Goal: Information Seeking & Learning: Learn about a topic

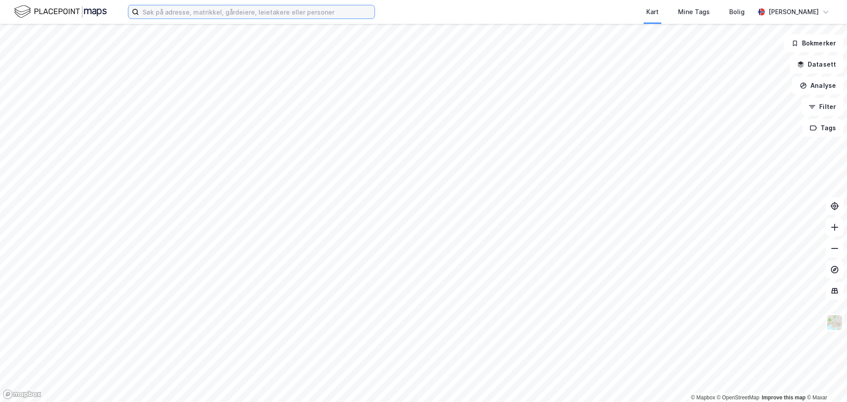
click at [151, 10] on input at bounding box center [257, 11] width 236 height 13
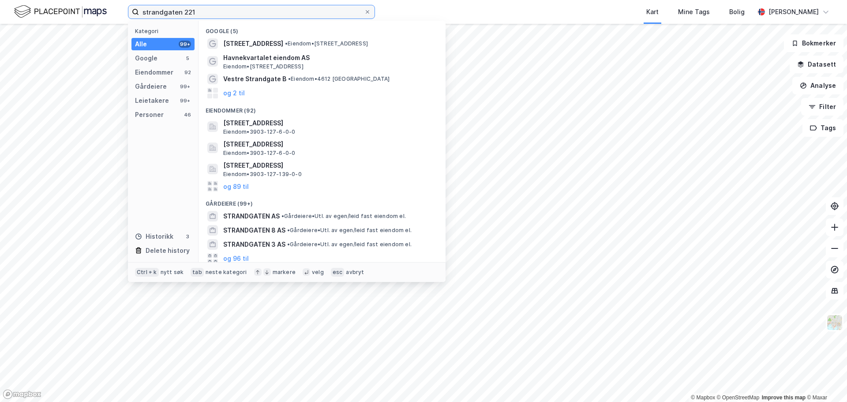
type input "strandgaten 221"
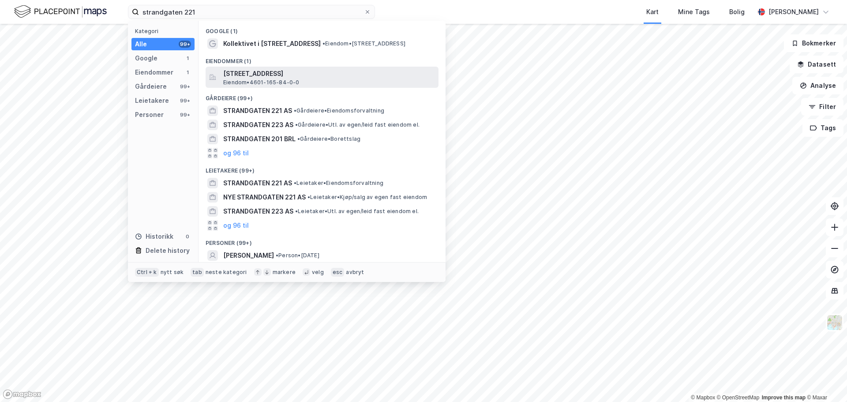
click at [312, 79] on span "[STREET_ADDRESS]" at bounding box center [329, 73] width 212 height 11
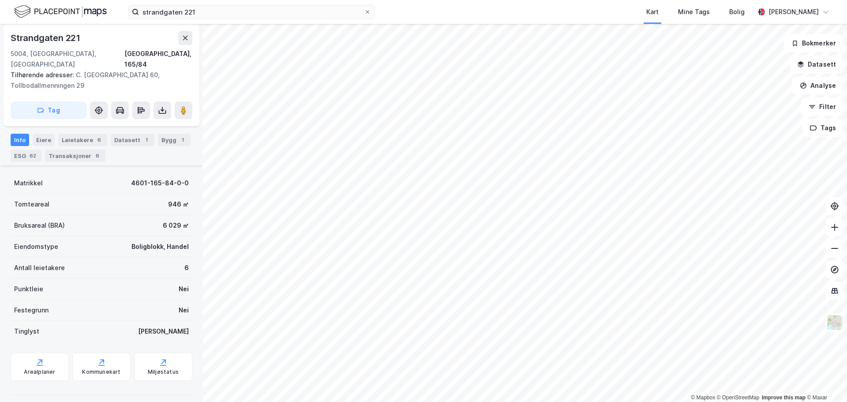
scroll to position [13, 0]
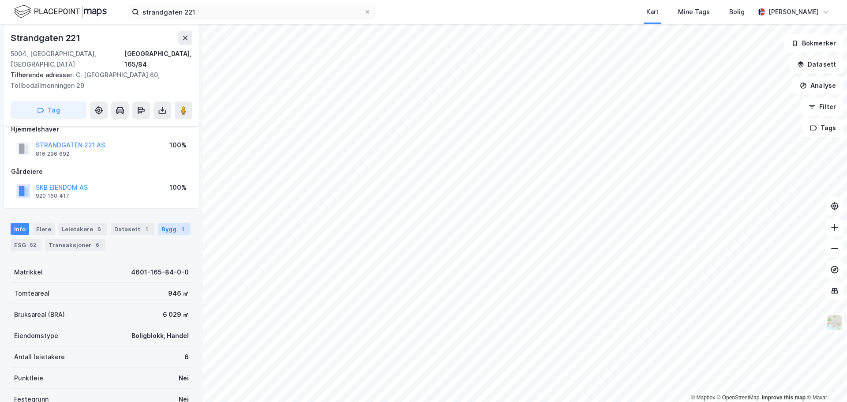
click at [162, 223] on div "Bygg 1" at bounding box center [174, 229] width 33 height 12
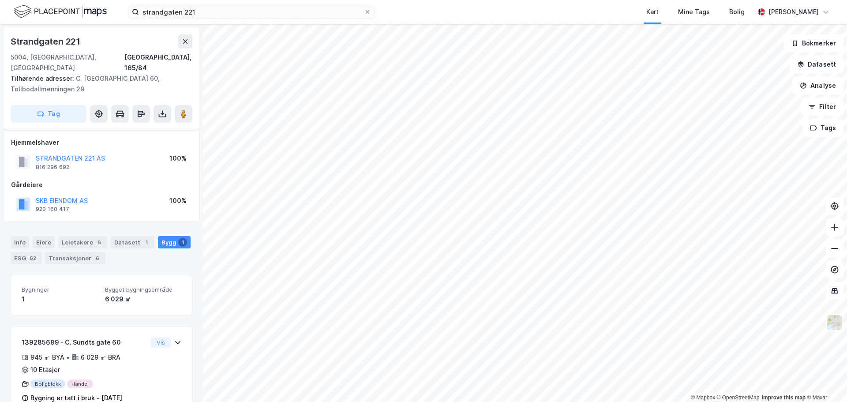
scroll to position [12, 0]
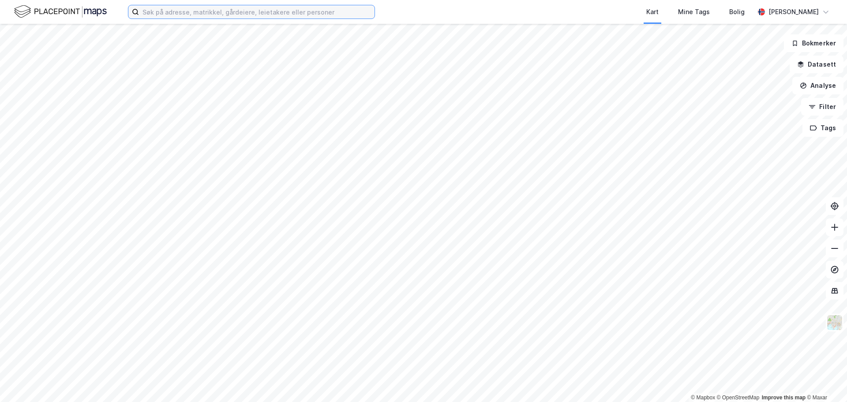
click at [271, 9] on input at bounding box center [257, 11] width 236 height 13
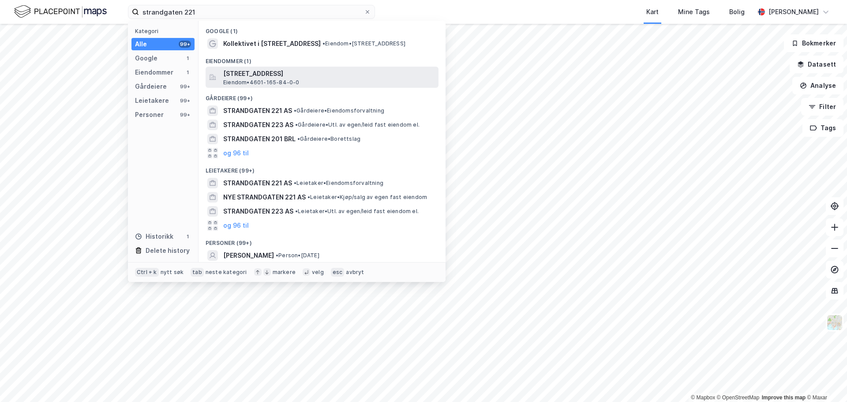
click at [292, 75] on span "[STREET_ADDRESS]" at bounding box center [329, 73] width 212 height 11
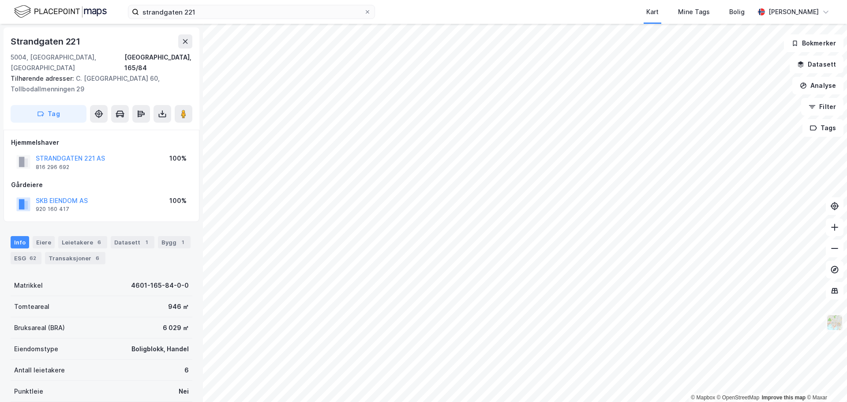
click at [835, 314] on img at bounding box center [835, 322] width 17 height 17
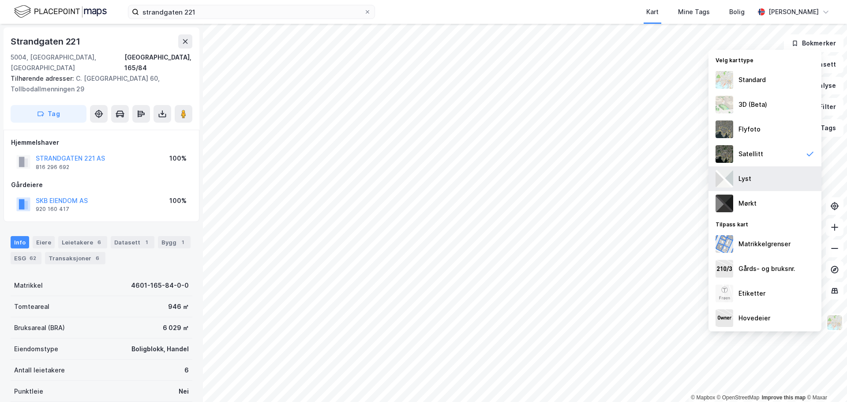
click at [775, 184] on div "Lyst" at bounding box center [765, 178] width 113 height 25
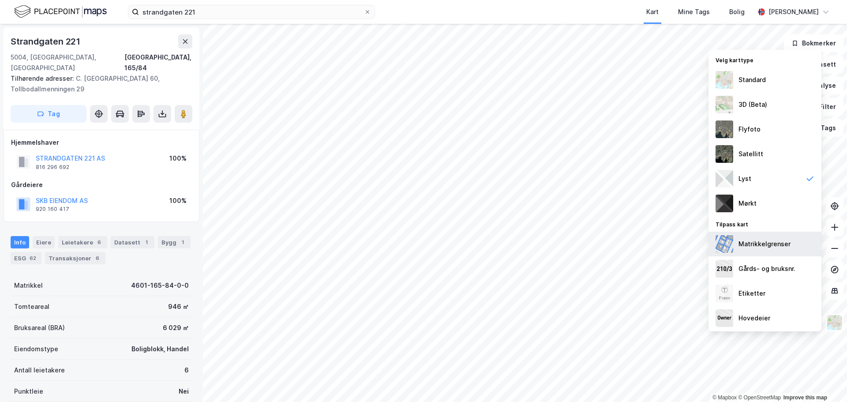
click at [750, 243] on div "Matrikkelgrenser" at bounding box center [765, 244] width 52 height 11
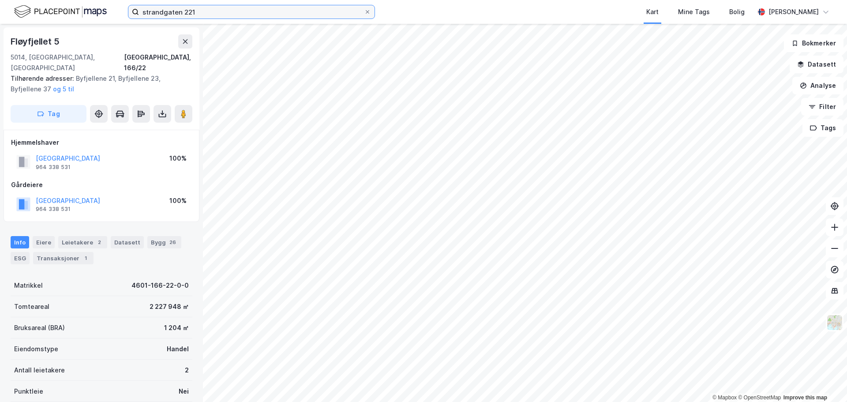
click at [211, 15] on input "strandgaten 221" at bounding box center [251, 11] width 225 height 13
click at [96, 56] on div "5014, Bergen, Vestland Bergen, 166/22" at bounding box center [102, 62] width 182 height 21
click at [204, 11] on input "strandgaten 221" at bounding box center [251, 11] width 225 height 13
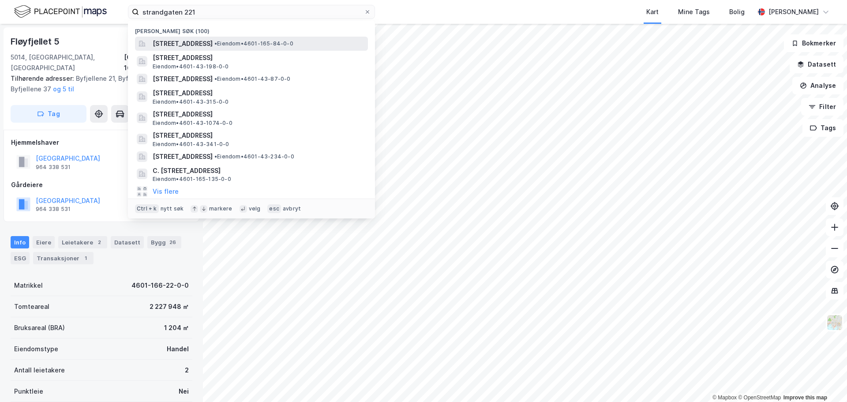
click at [213, 44] on span "[STREET_ADDRESS]" at bounding box center [183, 43] width 60 height 11
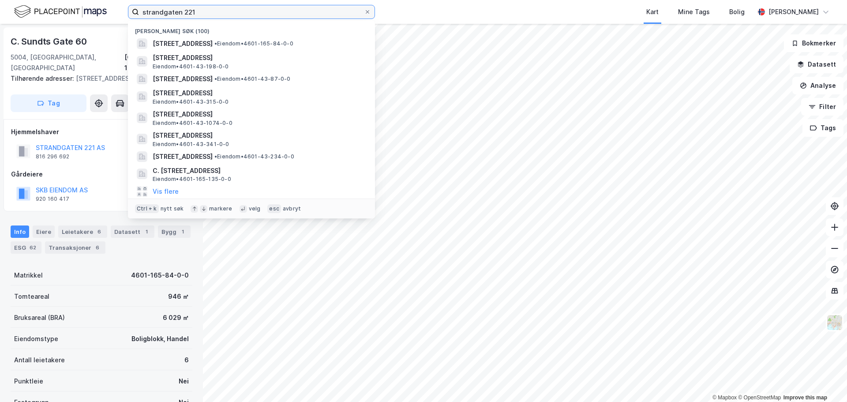
drag, startPoint x: 220, startPoint y: 16, endPoint x: 128, endPoint y: 16, distance: 91.4
click at [128, 16] on label "strandgaten 221" at bounding box center [251, 12] width 247 height 14
click at [208, 11] on input "strandgaten 221" at bounding box center [251, 11] width 225 height 13
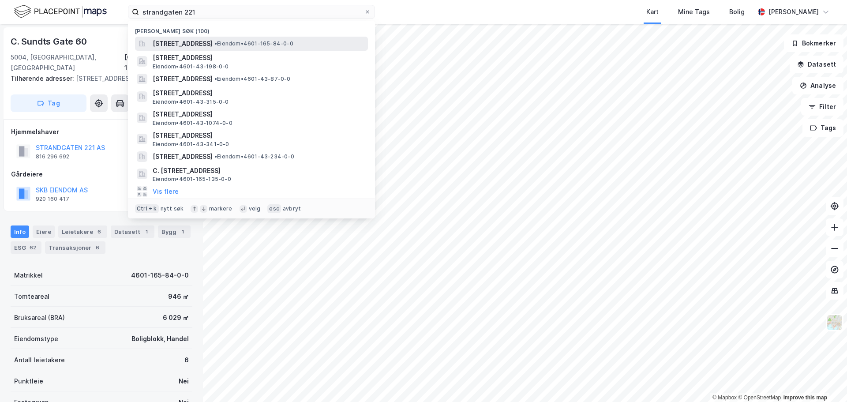
click at [213, 47] on span "[STREET_ADDRESS]" at bounding box center [183, 43] width 60 height 11
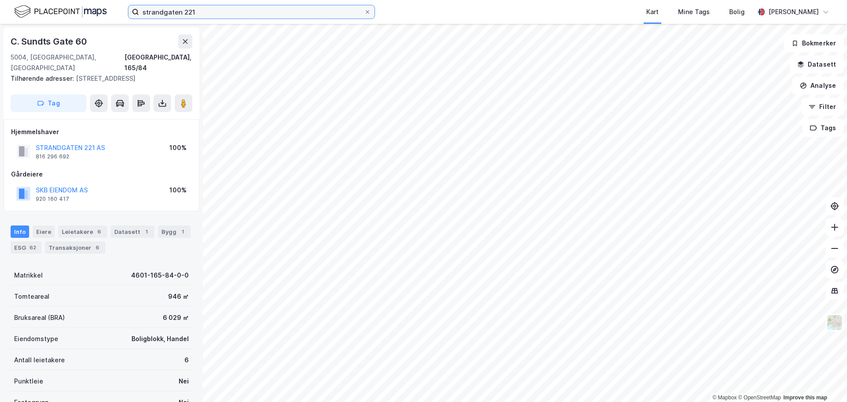
click at [206, 15] on input "strandgaten 221" at bounding box center [251, 11] width 225 height 13
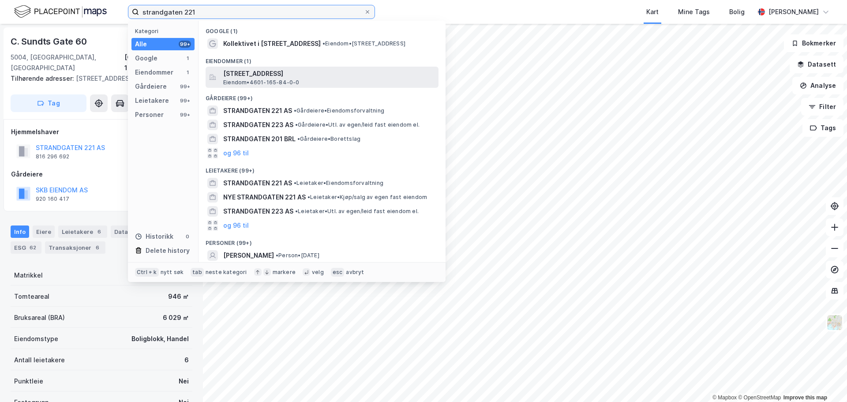
type input "strandgaten 221"
click at [266, 78] on span "[STREET_ADDRESS]" at bounding box center [329, 73] width 212 height 11
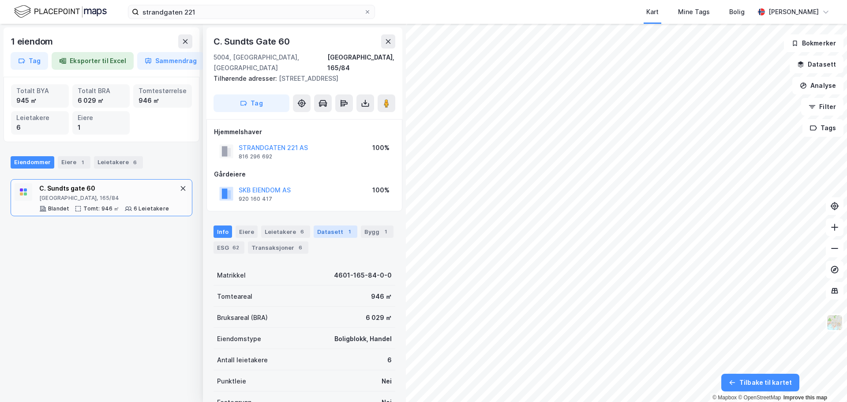
click at [349, 230] on div "Datasett 1" at bounding box center [336, 232] width 44 height 12
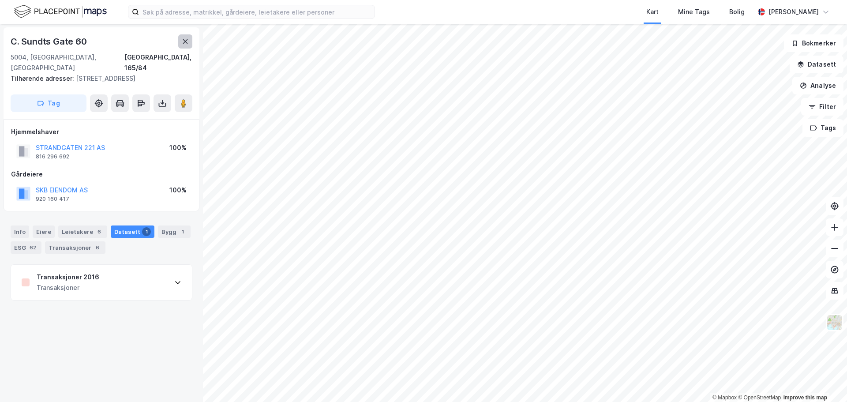
click at [190, 37] on button at bounding box center [185, 41] width 14 height 14
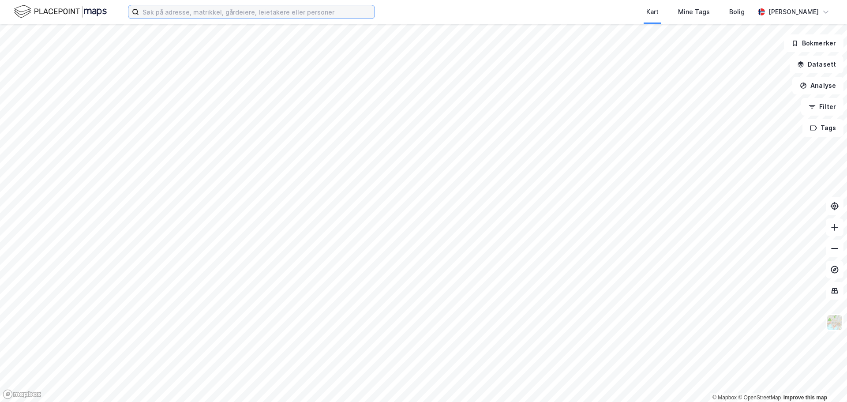
click at [185, 18] on input at bounding box center [257, 11] width 236 height 13
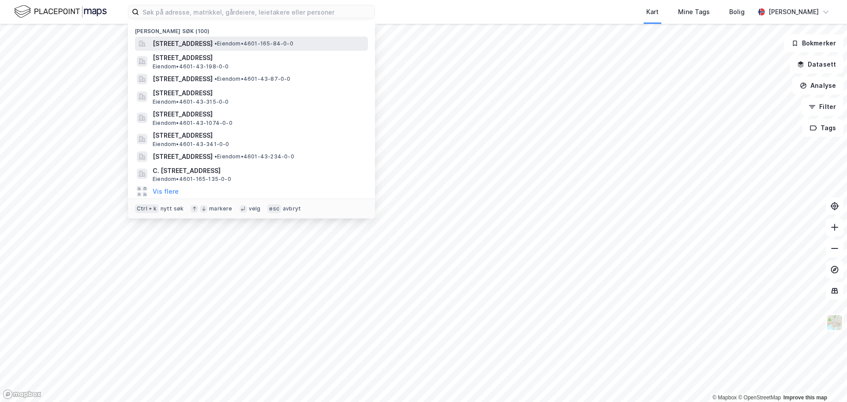
click at [184, 42] on span "[STREET_ADDRESS]" at bounding box center [183, 43] width 60 height 11
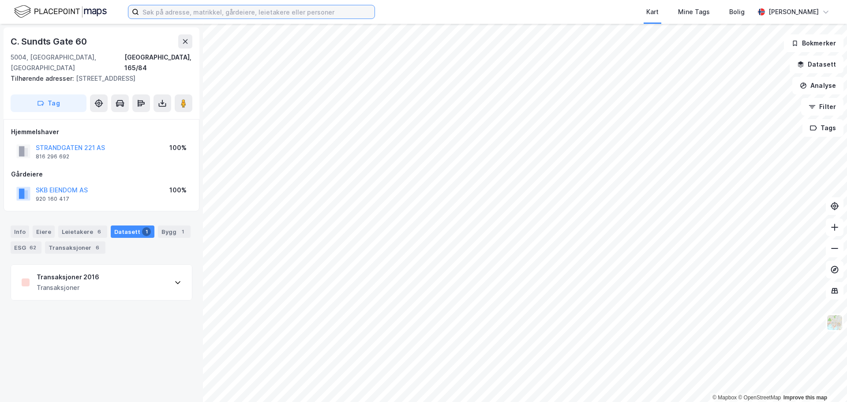
click at [216, 17] on input at bounding box center [257, 11] width 236 height 13
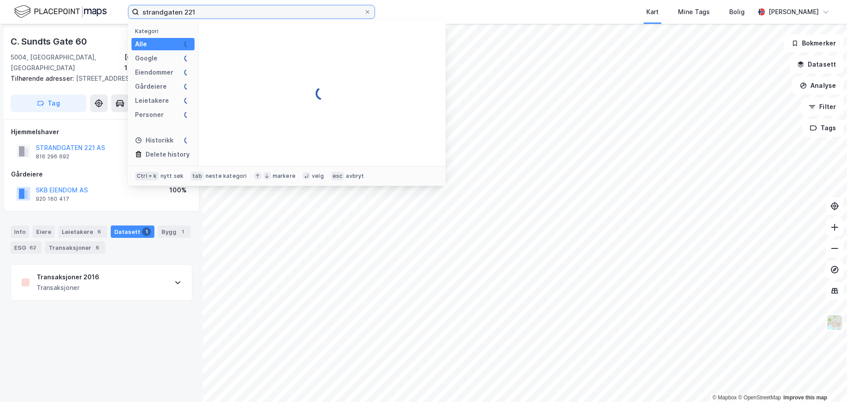
type input "strandgaten 221"
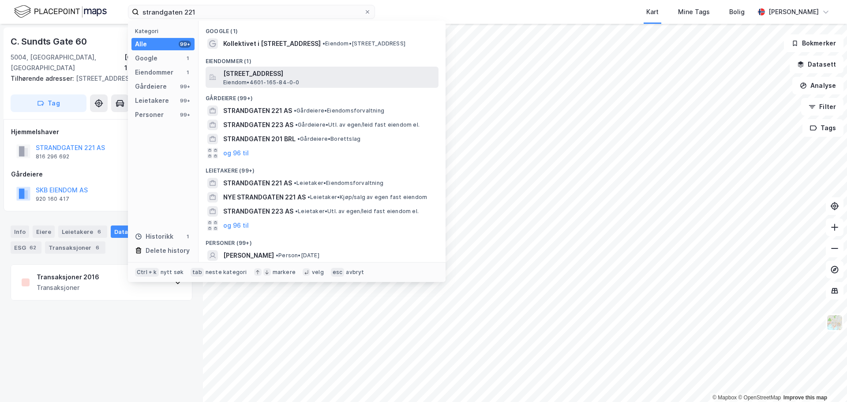
click at [312, 83] on div "Strandgaten 221, 5004, BERGEN, BERGEN Eiendom • 4601-165-84-0-0" at bounding box center [330, 77] width 214 height 18
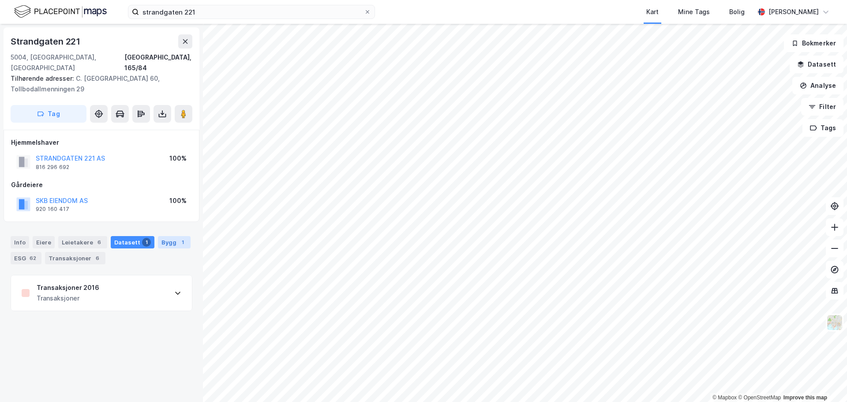
click at [167, 236] on div "Bygg 1" at bounding box center [174, 242] width 33 height 12
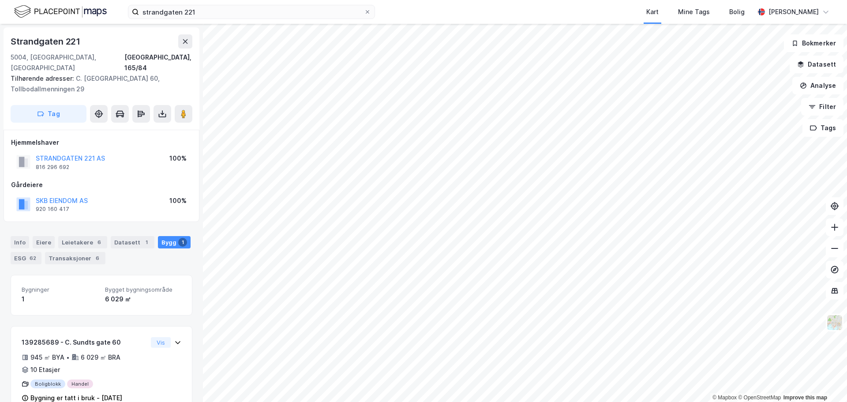
scroll to position [12, 0]
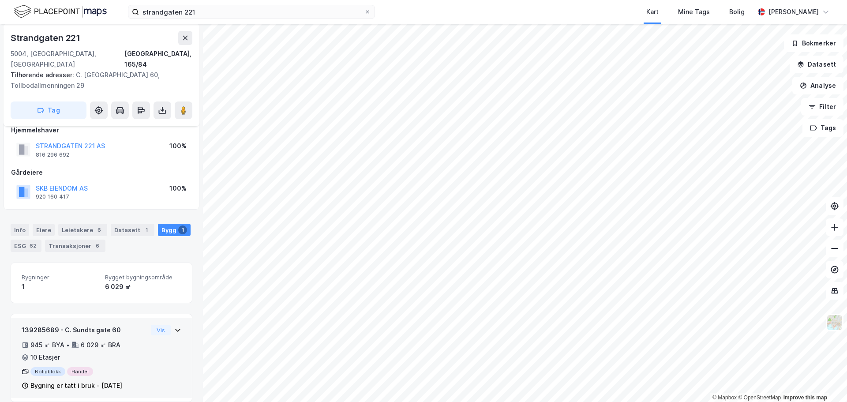
click at [167, 318] on div "139285689 - C. Sundts gate 60 945 ㎡ BYA • 6 029 ㎡ BRA • 10 Etasjer Boligblokk H…" at bounding box center [101, 358] width 181 height 80
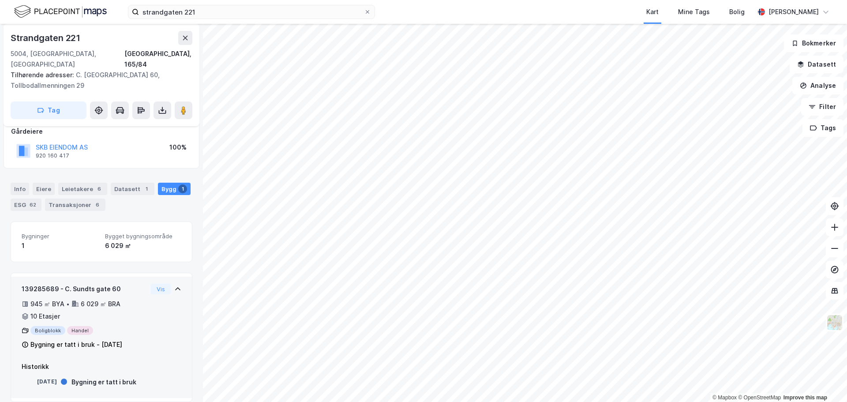
click at [26, 313] on icon at bounding box center [25, 316] width 7 height 7
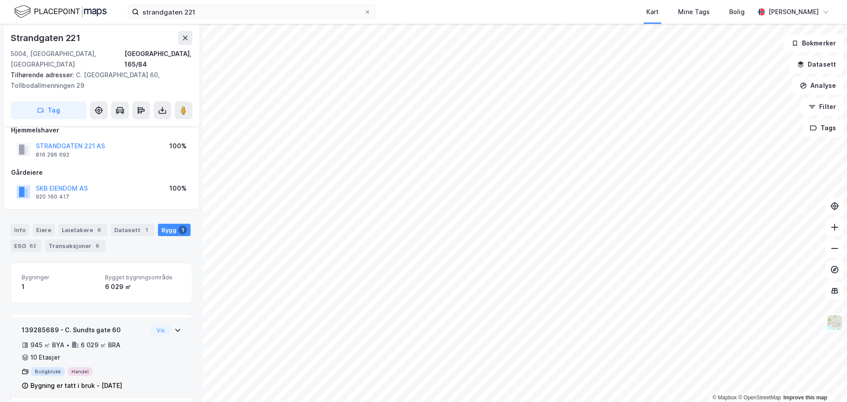
click at [88, 325] on div "139285689 - C. Sundts gate 60" at bounding box center [85, 330] width 126 height 11
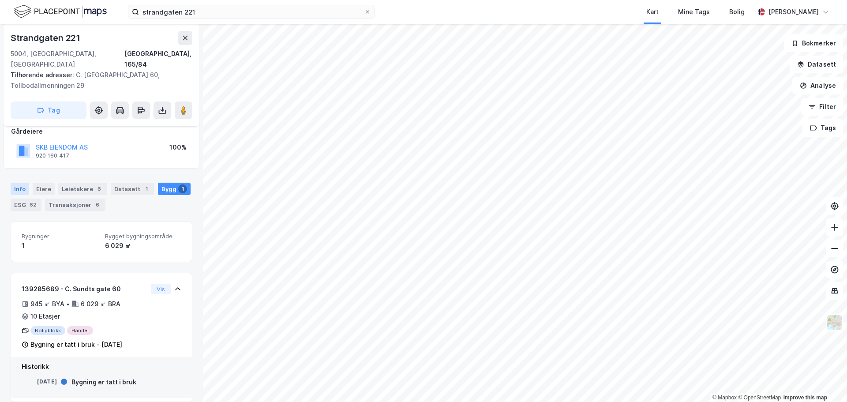
click at [27, 183] on div "Info" at bounding box center [20, 189] width 19 height 12
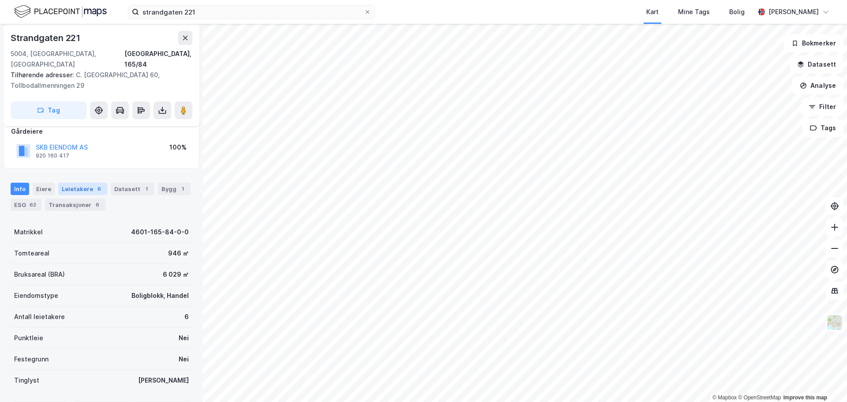
click at [95, 184] on div "6" at bounding box center [99, 188] width 9 height 9
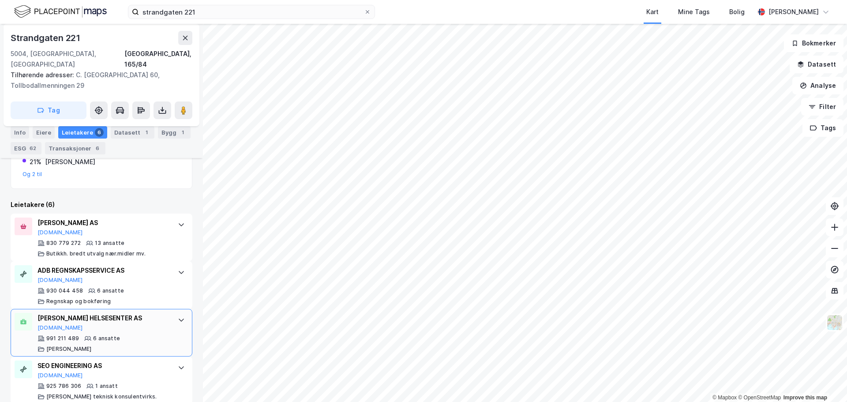
scroll to position [230, 0]
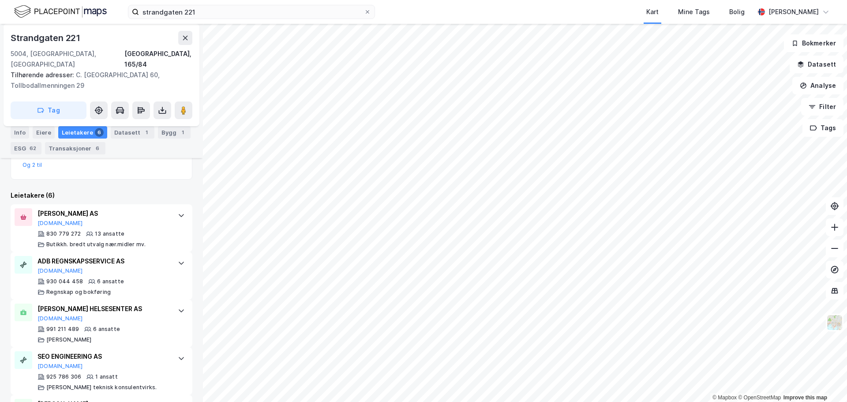
click at [105, 70] on div "Tilhørende adresser: C. Sundts Gate 60, Tollbodallmenningen 29" at bounding box center [98, 80] width 175 height 21
click at [166, 132] on div "Bygg 1" at bounding box center [174, 132] width 33 height 12
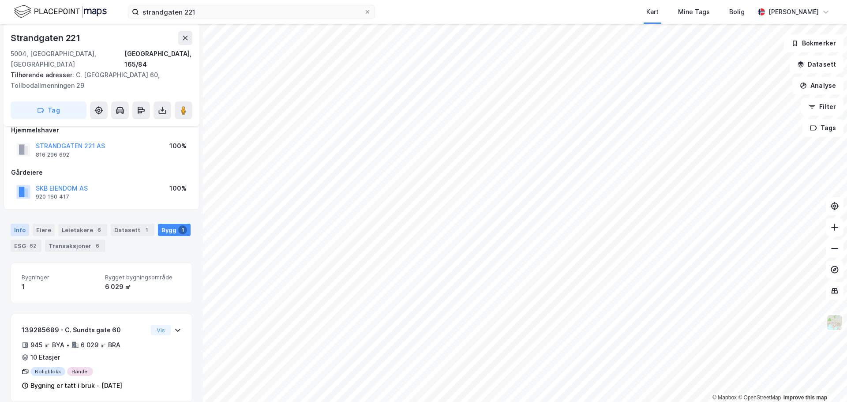
click at [26, 224] on div "Info" at bounding box center [20, 230] width 19 height 12
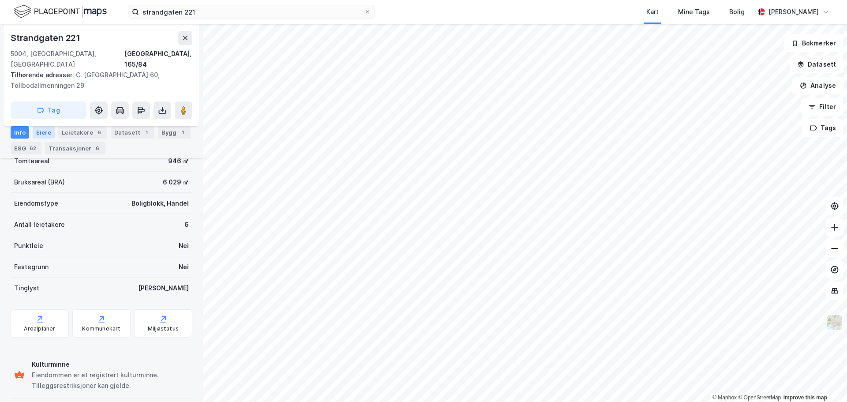
click at [48, 132] on div "Eiere" at bounding box center [44, 132] width 22 height 12
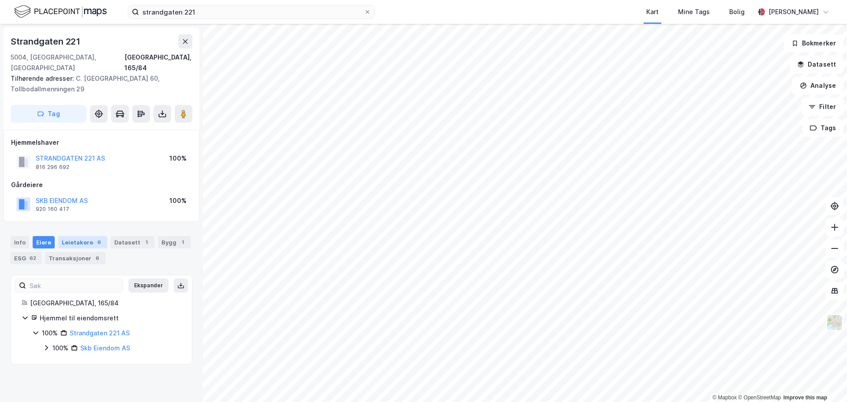
click at [77, 236] on div "Leietakere 6" at bounding box center [82, 242] width 49 height 12
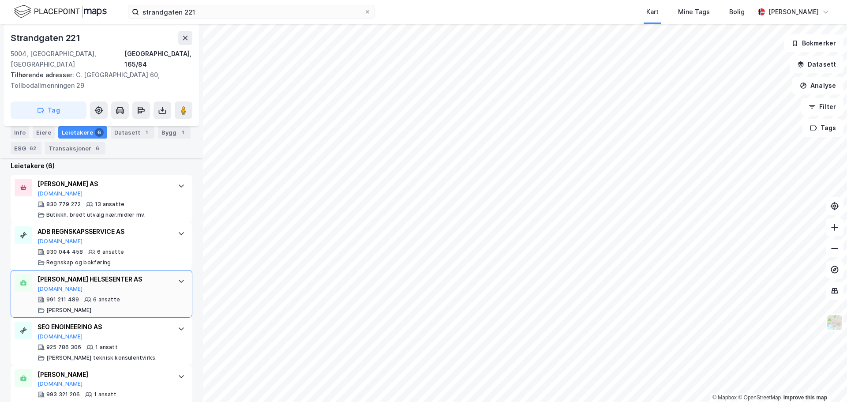
scroll to position [230, 0]
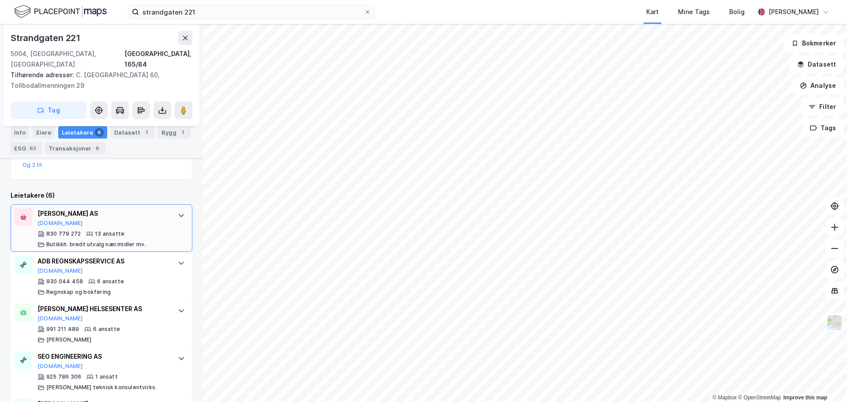
click at [170, 212] on div "LARS SANGOLT AS Proff.no 830 779 272 13 ansatte Butikkh. bredt utvalg nær.midle…" at bounding box center [102, 228] width 182 height 48
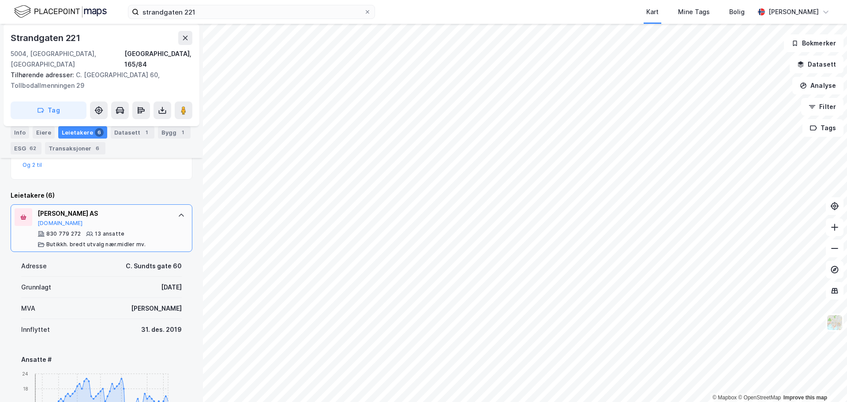
click at [170, 212] on div "LARS SANGOLT AS Proff.no 830 779 272 13 ansatte Butikkh. bredt utvalg nær.midle…" at bounding box center [102, 228] width 182 height 48
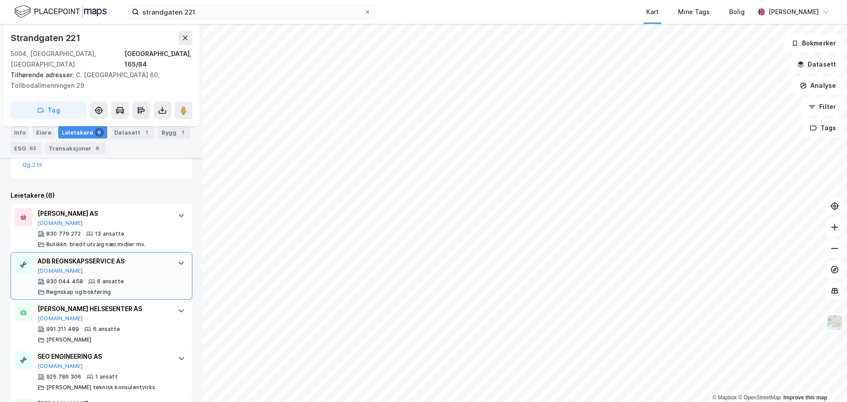
click at [168, 258] on div "ADB REGNSKAPSSERVICE AS Proff.no 930 044 458 6 ansatte Regnskap og bokføring" at bounding box center [102, 276] width 182 height 48
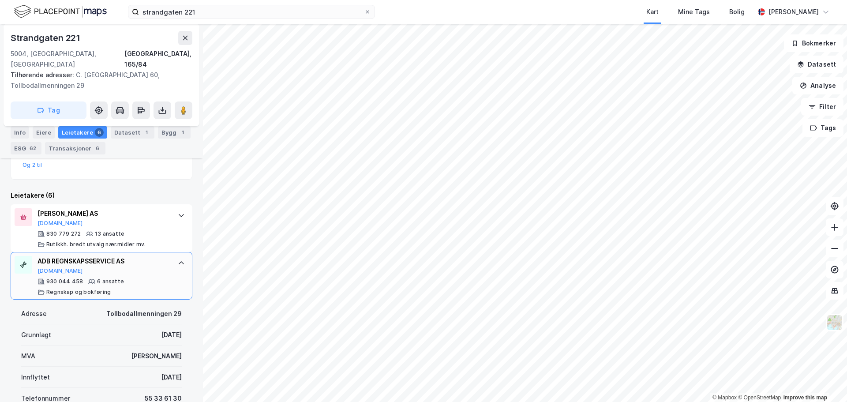
click at [174, 258] on div at bounding box center [181, 263] width 14 height 14
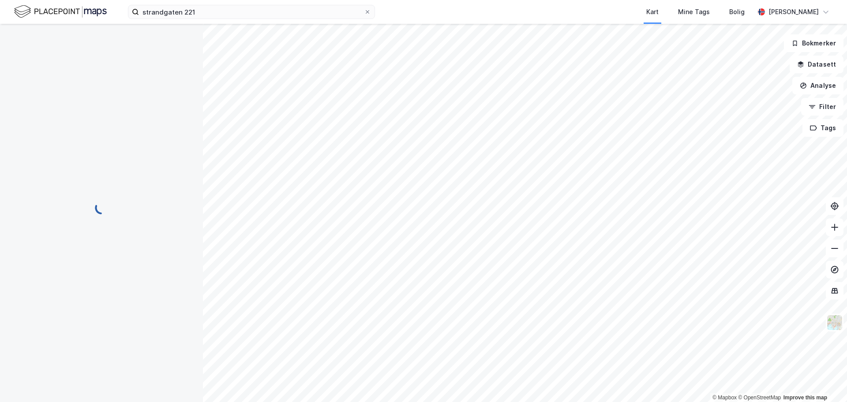
scroll to position [9, 0]
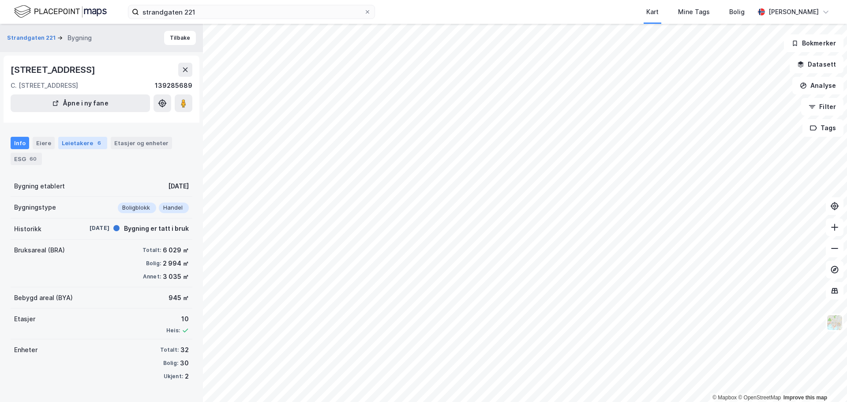
click at [89, 148] on div "Leietakere 6" at bounding box center [82, 143] width 49 height 12
